Goal: Communication & Community: Answer question/provide support

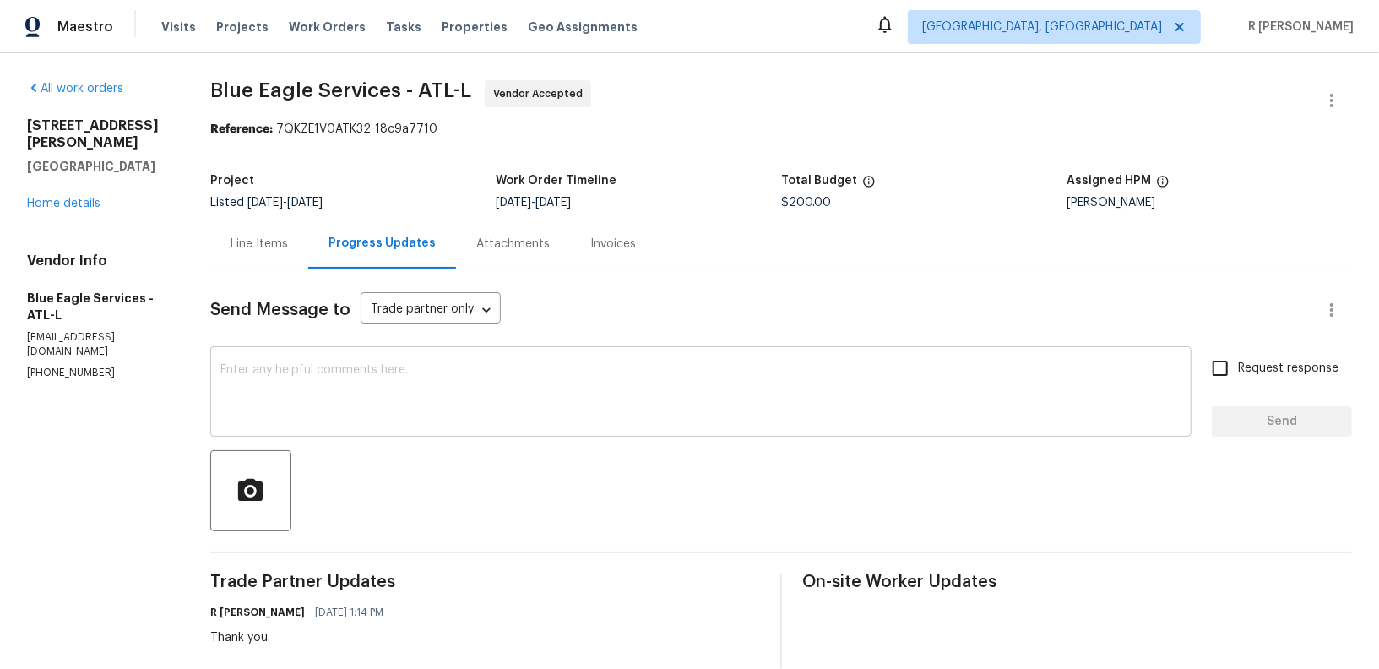
click at [734, 360] on div "x ​" at bounding box center [700, 393] width 981 height 86
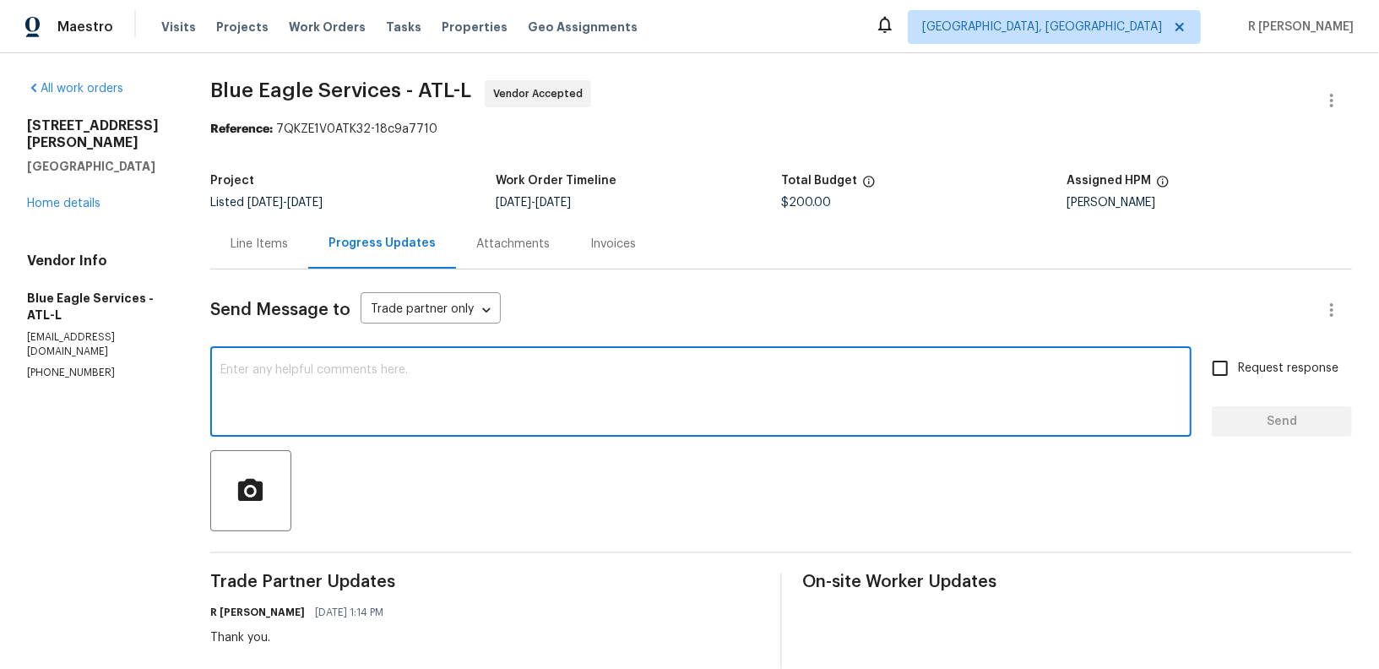
paste textarea "Hi Team, can we get a status update on the work order? Thanks!"
type textarea "Hi Team, can we get a status update on the work order? Thanks!"
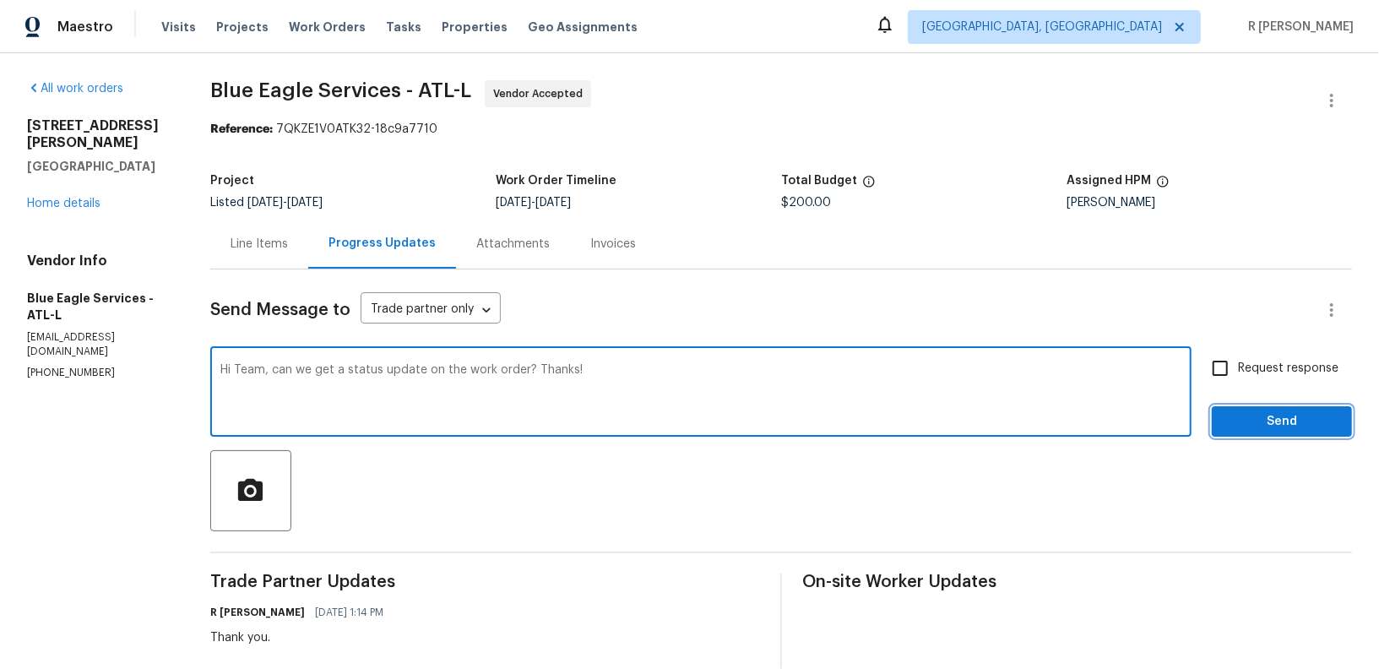
click at [1259, 420] on span "Send" at bounding box center [1281, 421] width 113 height 21
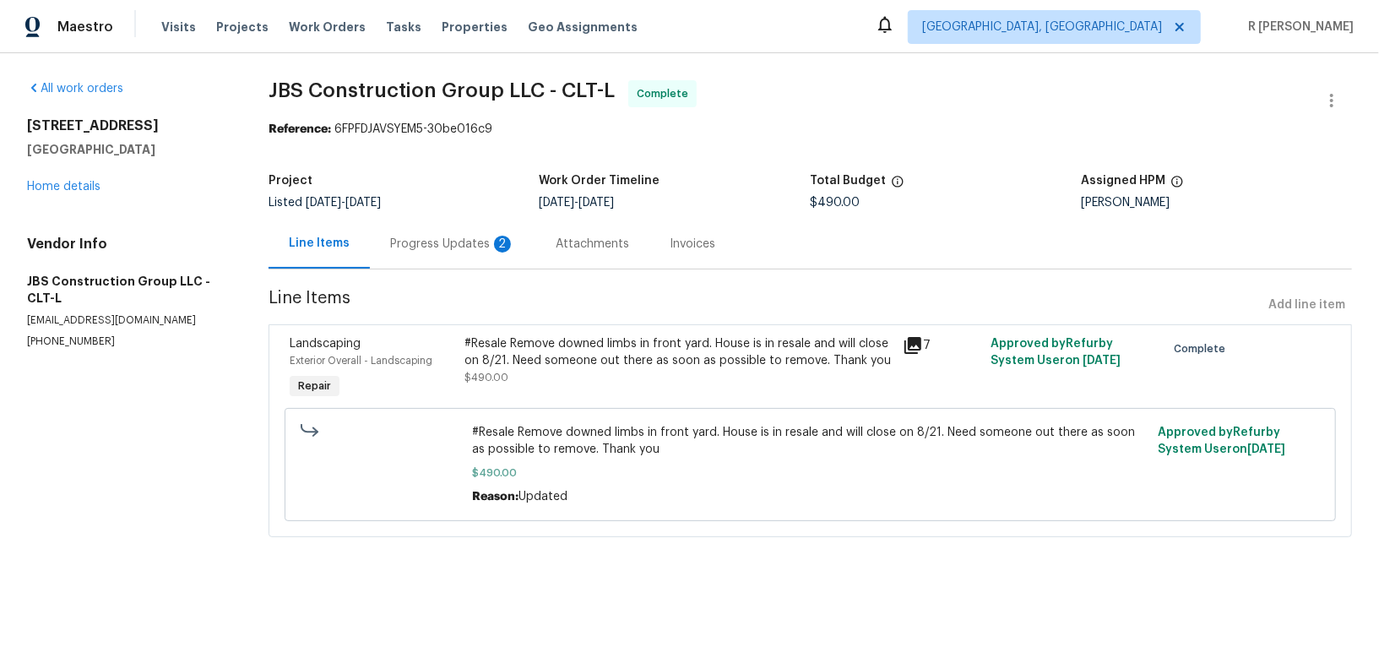
click at [442, 240] on div "Progress Updates 2" at bounding box center [452, 244] width 125 height 17
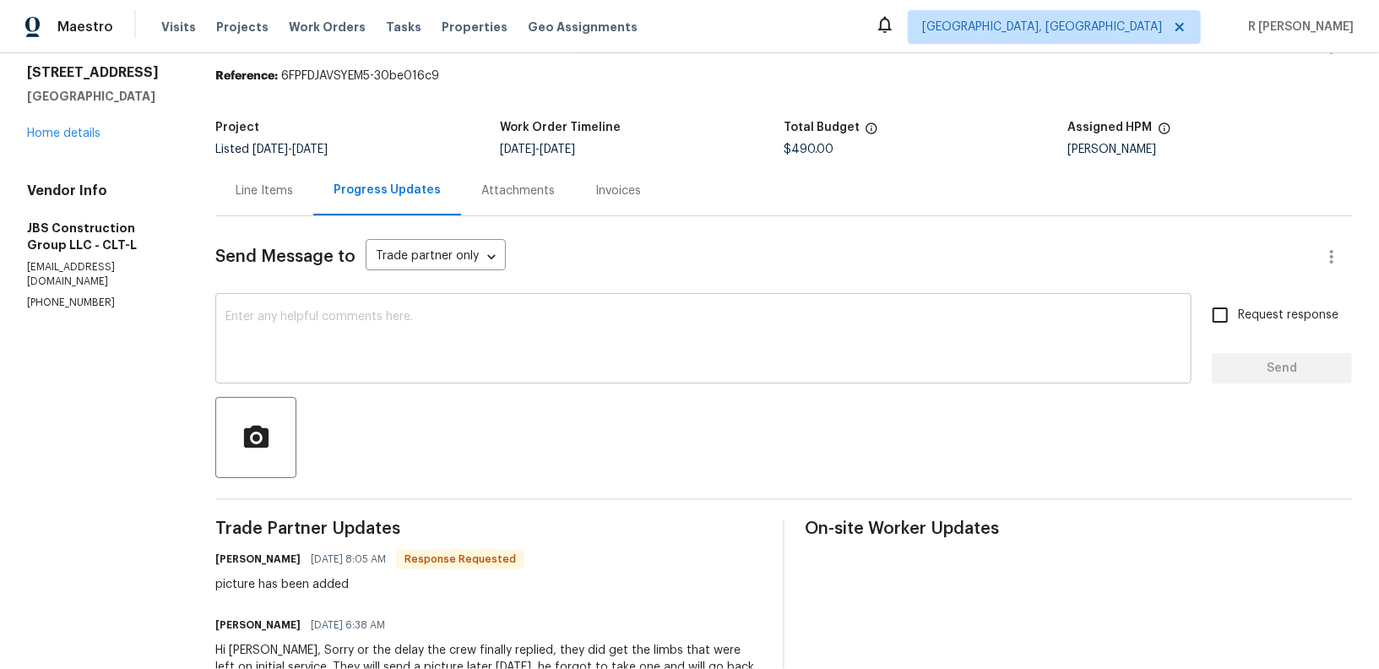
scroll to position [14, 0]
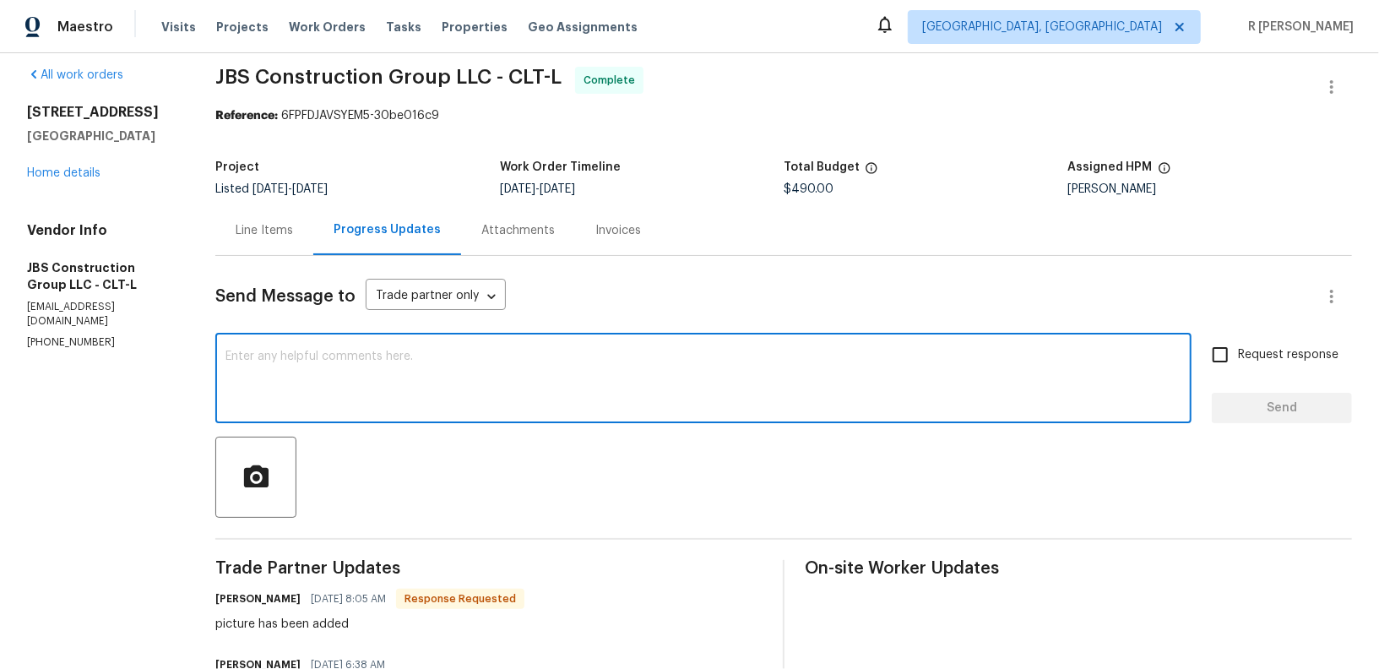
click at [418, 360] on textarea at bounding box center [703, 379] width 956 height 59
type textarea "Thank you."
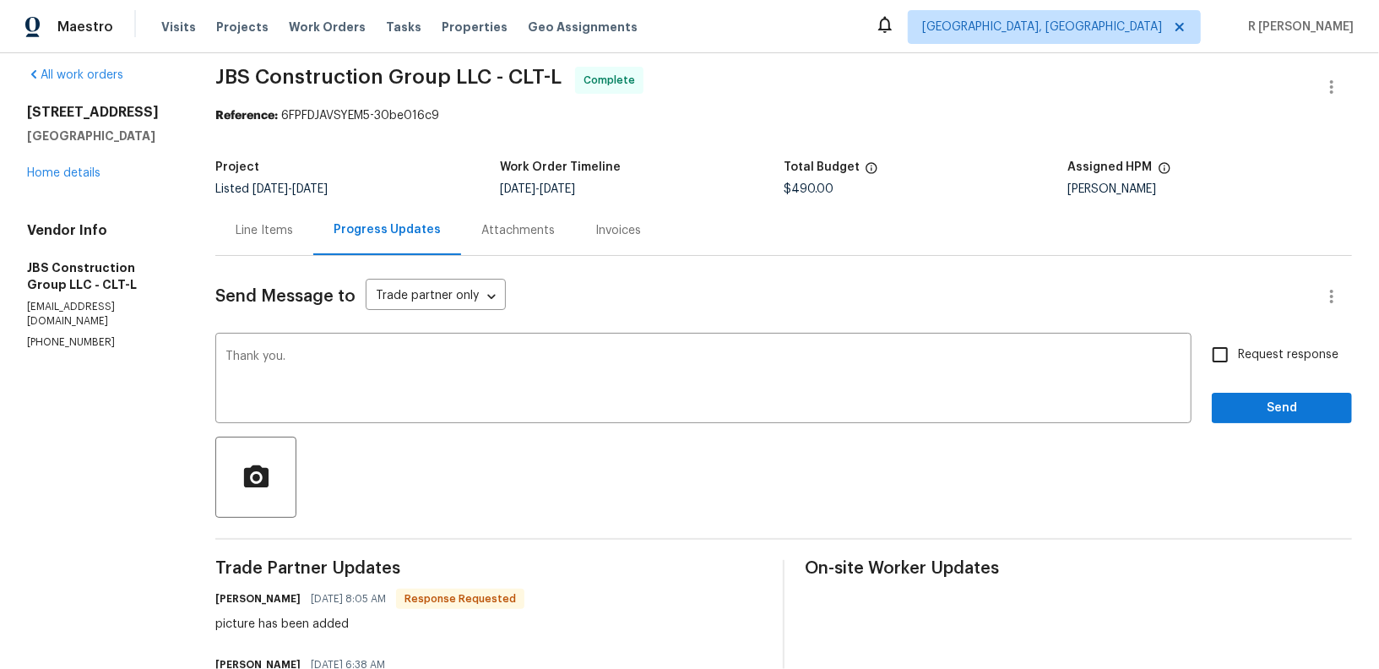
click at [1314, 356] on span "Request response" at bounding box center [1288, 355] width 100 height 18
click at [1238, 356] on input "Request response" at bounding box center [1219, 354] width 35 height 35
checkbox input "true"
click at [1292, 398] on span "Send" at bounding box center [1281, 408] width 113 height 21
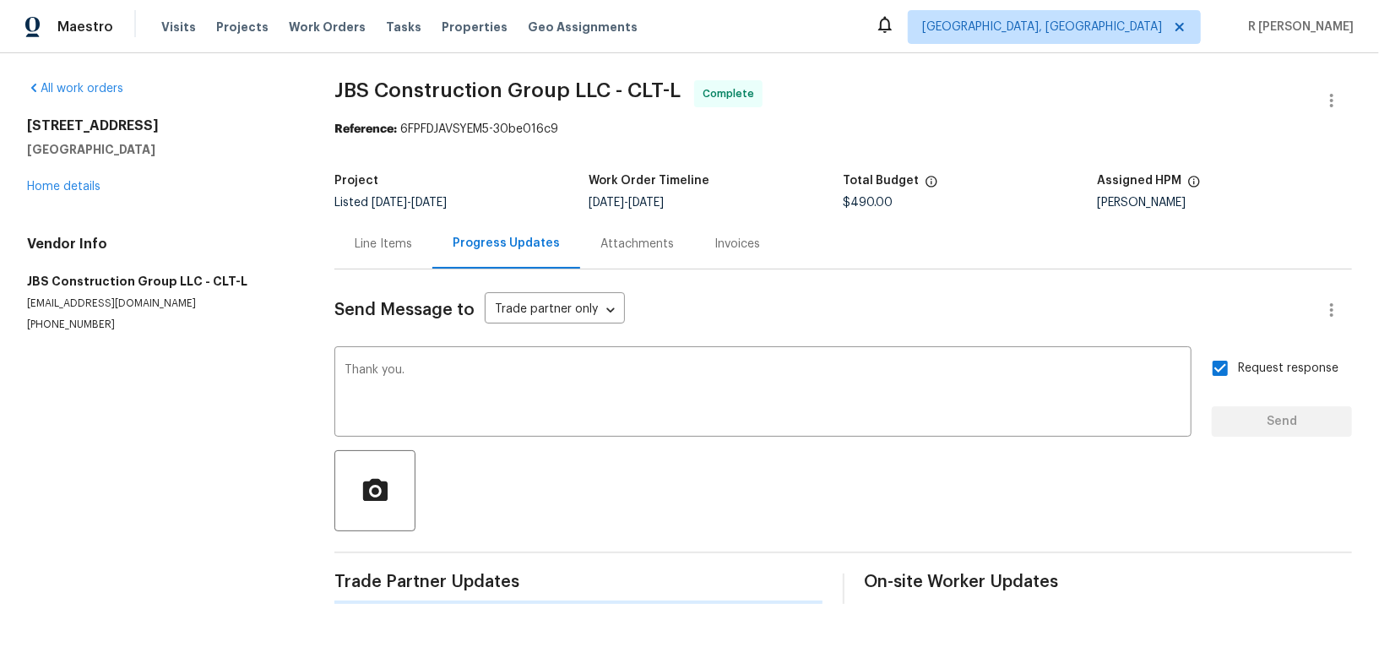
scroll to position [0, 0]
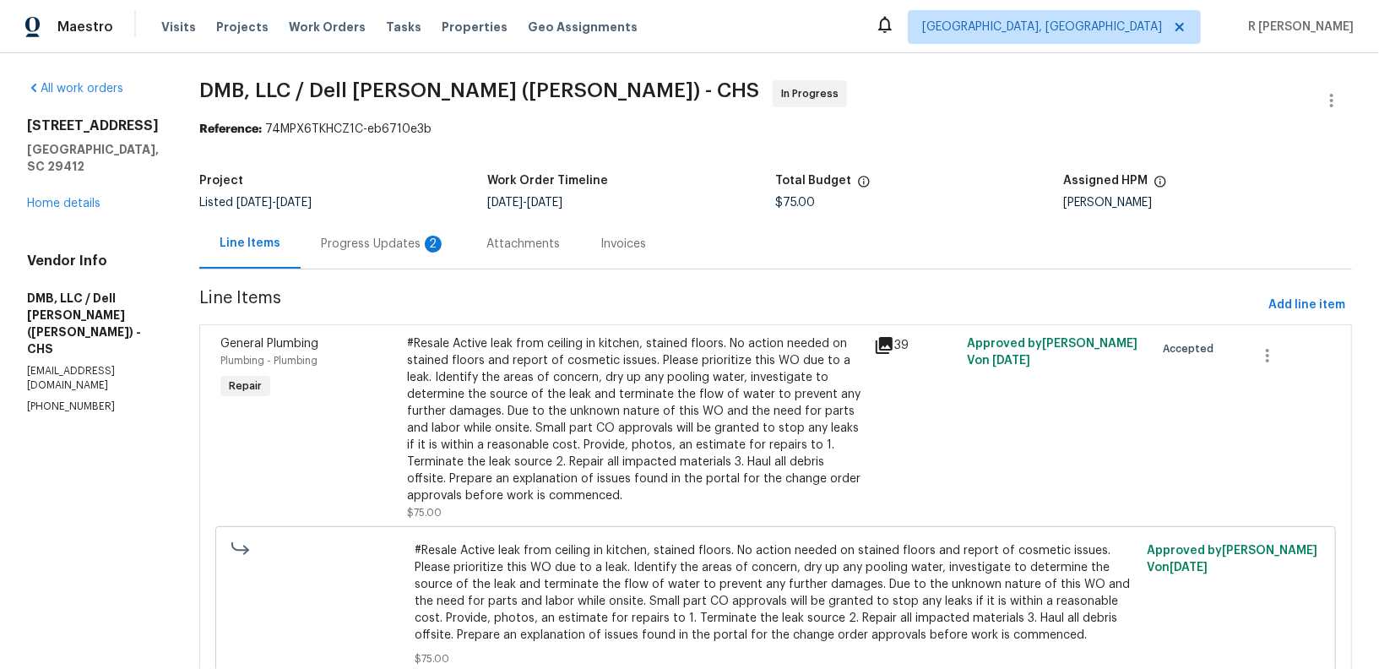
click at [360, 247] on div "Progress Updates 2" at bounding box center [383, 244] width 125 height 17
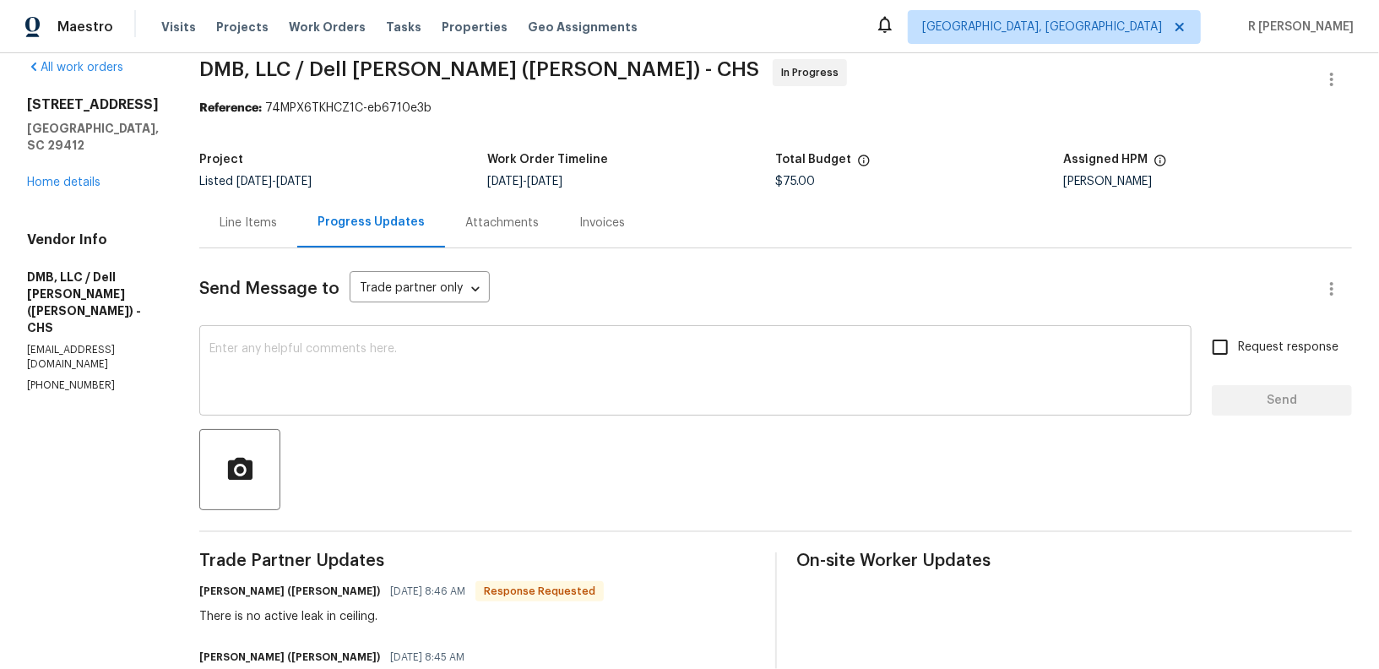
scroll to position [40, 0]
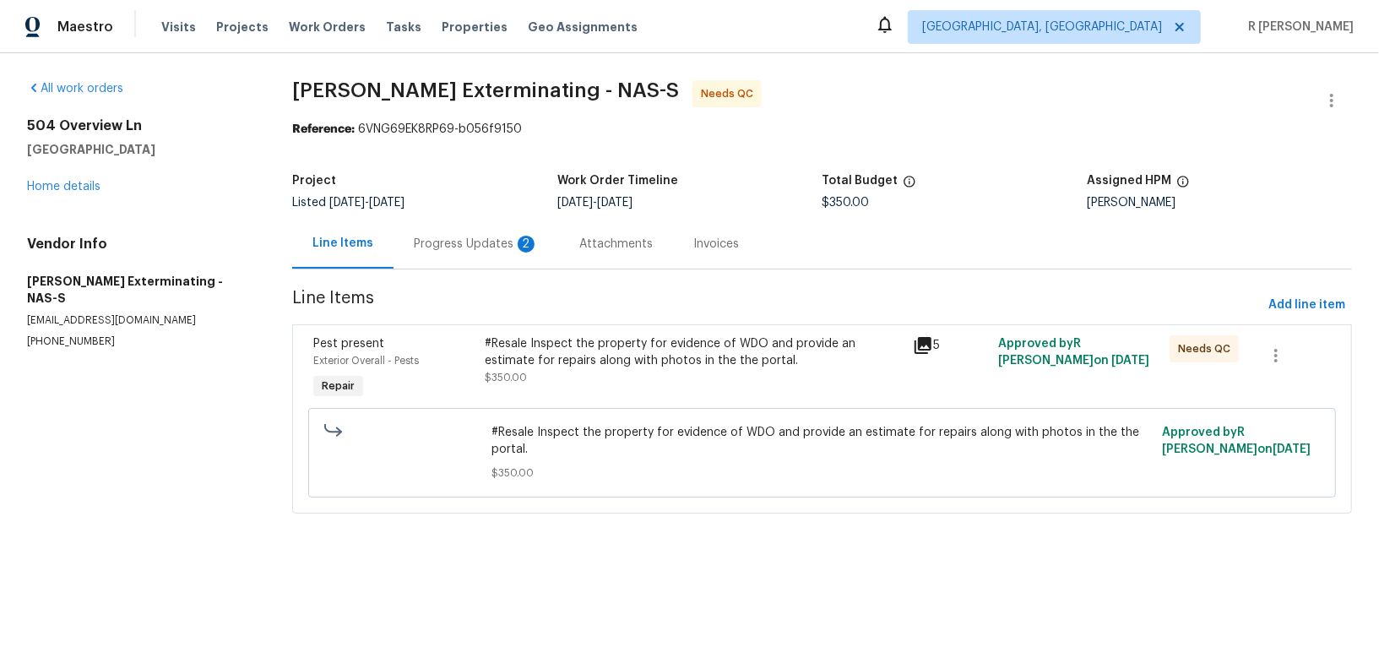
click at [485, 224] on div "Progress Updates 2" at bounding box center [475, 244] width 165 height 50
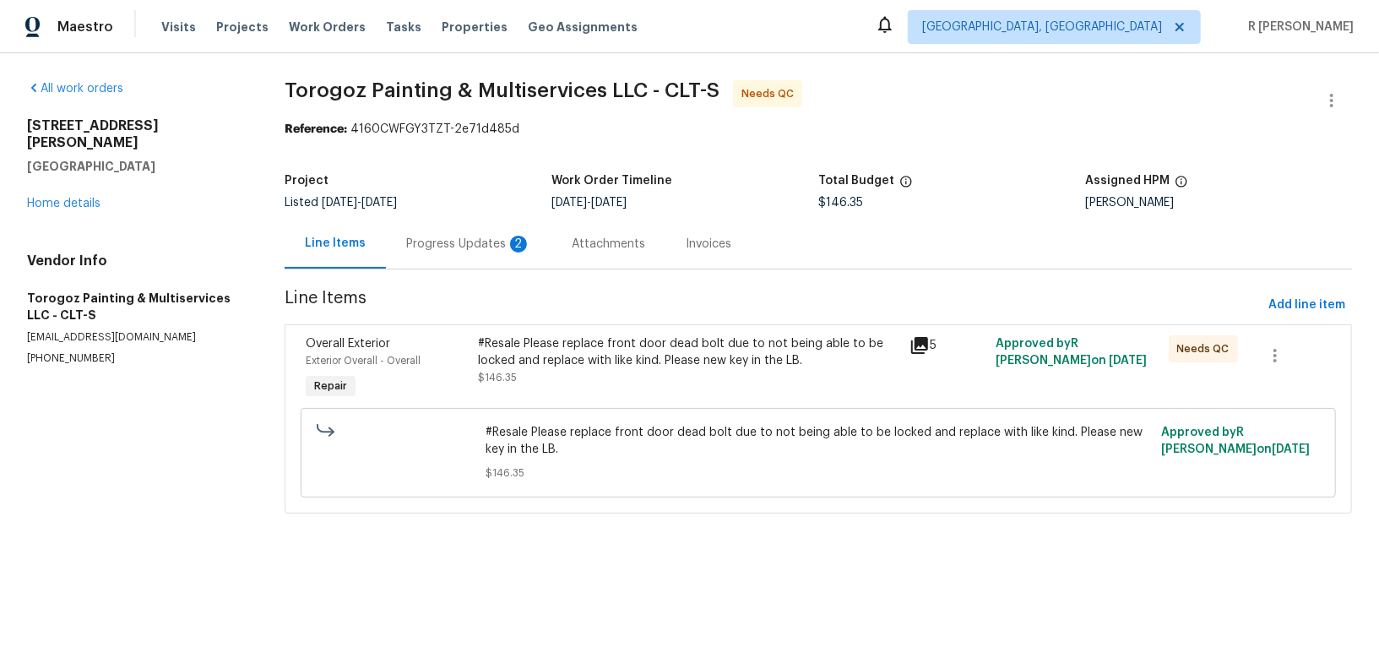
click at [448, 242] on div "Progress Updates 2" at bounding box center [468, 244] width 125 height 17
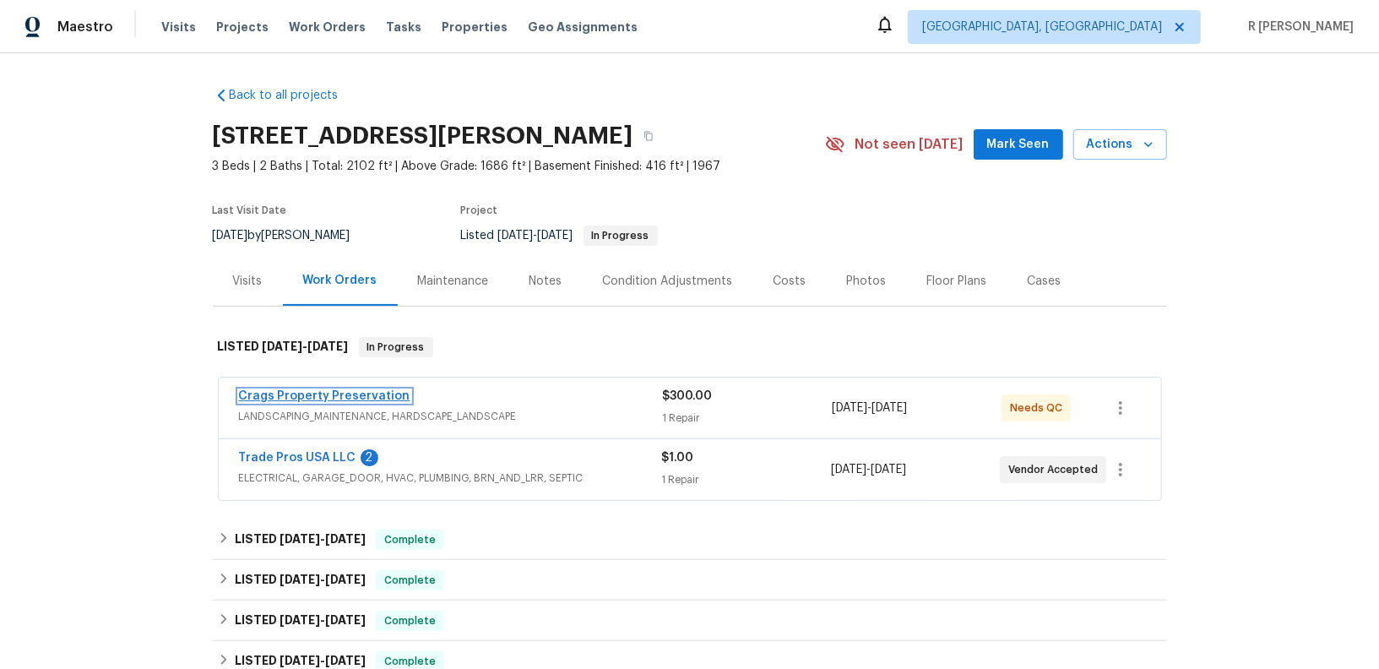
click at [353, 394] on link "Crags Property Preservation" at bounding box center [324, 396] width 171 height 12
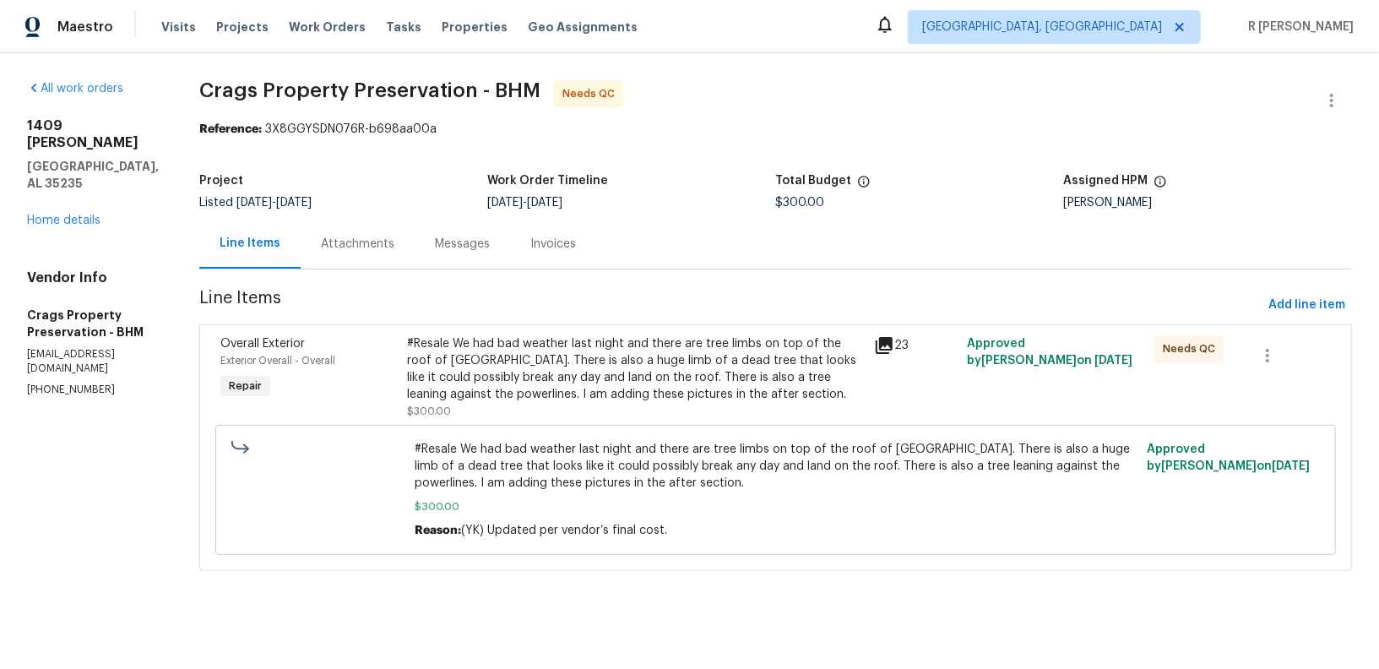
click at [435, 251] on div "Messages" at bounding box center [462, 244] width 55 height 17
